Goal: Task Accomplishment & Management: Manage account settings

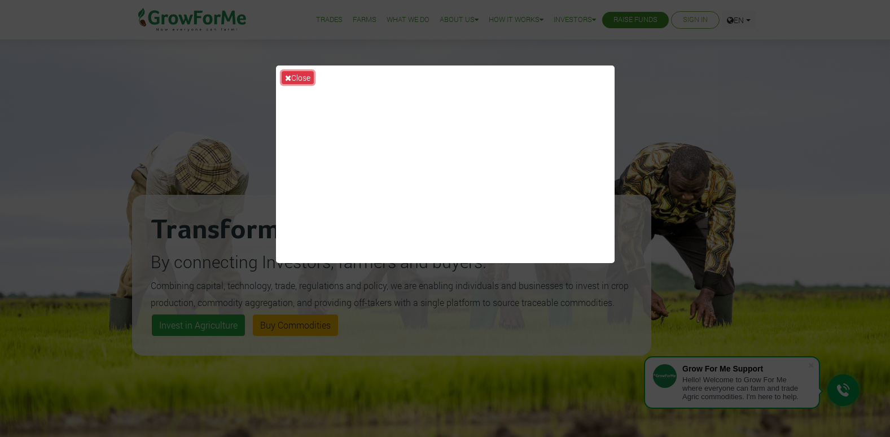
click at [291, 75] on icon at bounding box center [288, 78] width 6 height 8
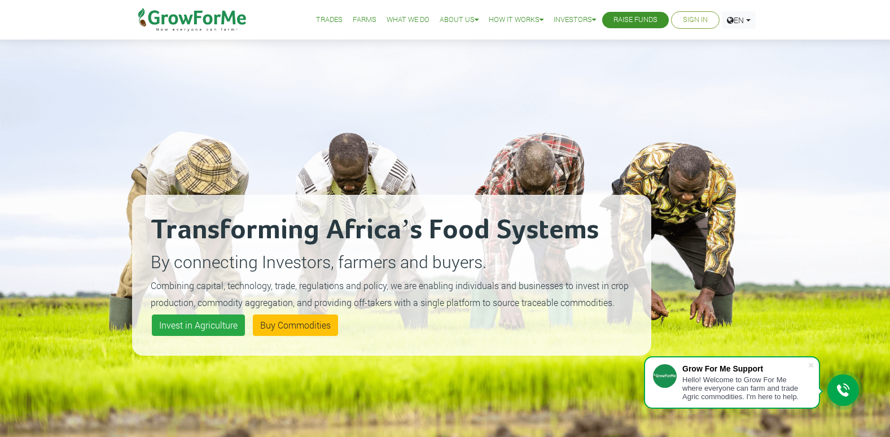
click at [678, 16] on li "Sign In" at bounding box center [695, 19] width 49 height 17
click at [683, 22] on link "Sign In" at bounding box center [695, 20] width 25 height 12
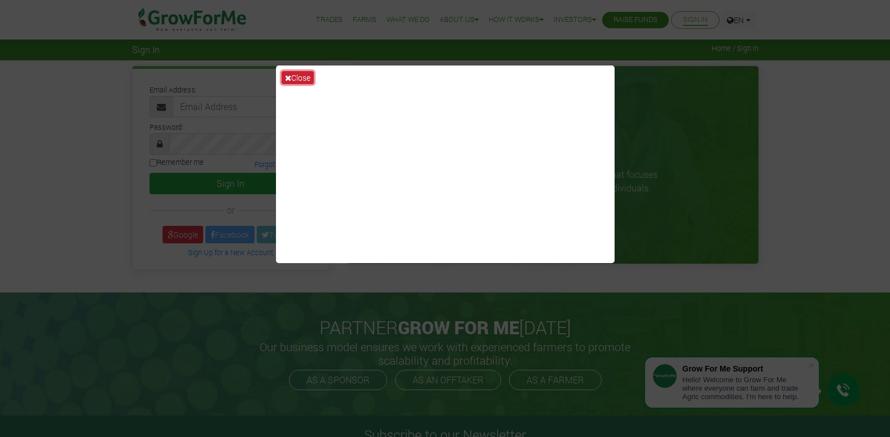
click at [304, 80] on button "Close" at bounding box center [298, 77] width 32 height 13
